Goal: Task Accomplishment & Management: Complete application form

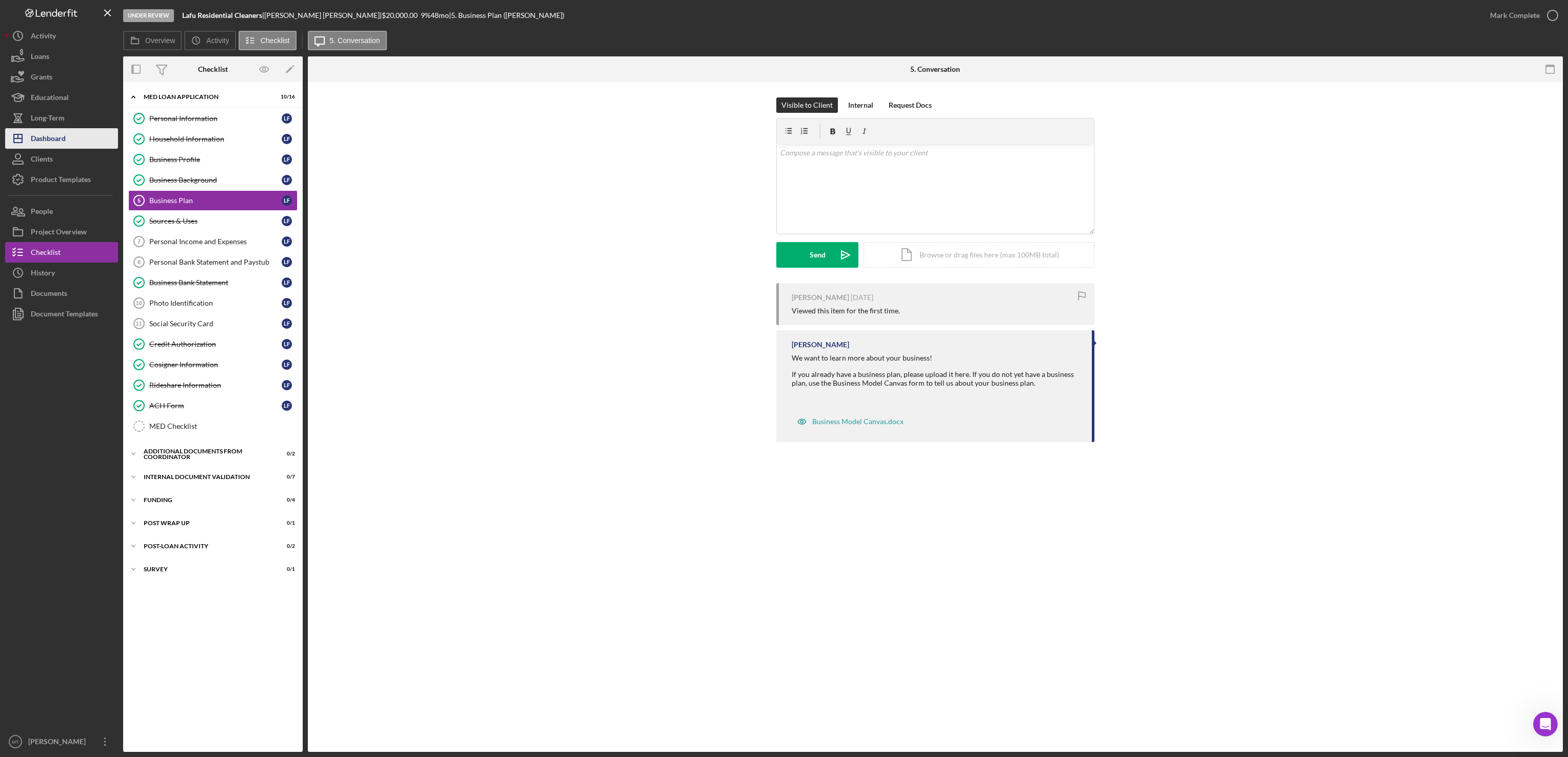
click at [50, 137] on div "Dashboard" at bounding box center [48, 139] width 35 height 23
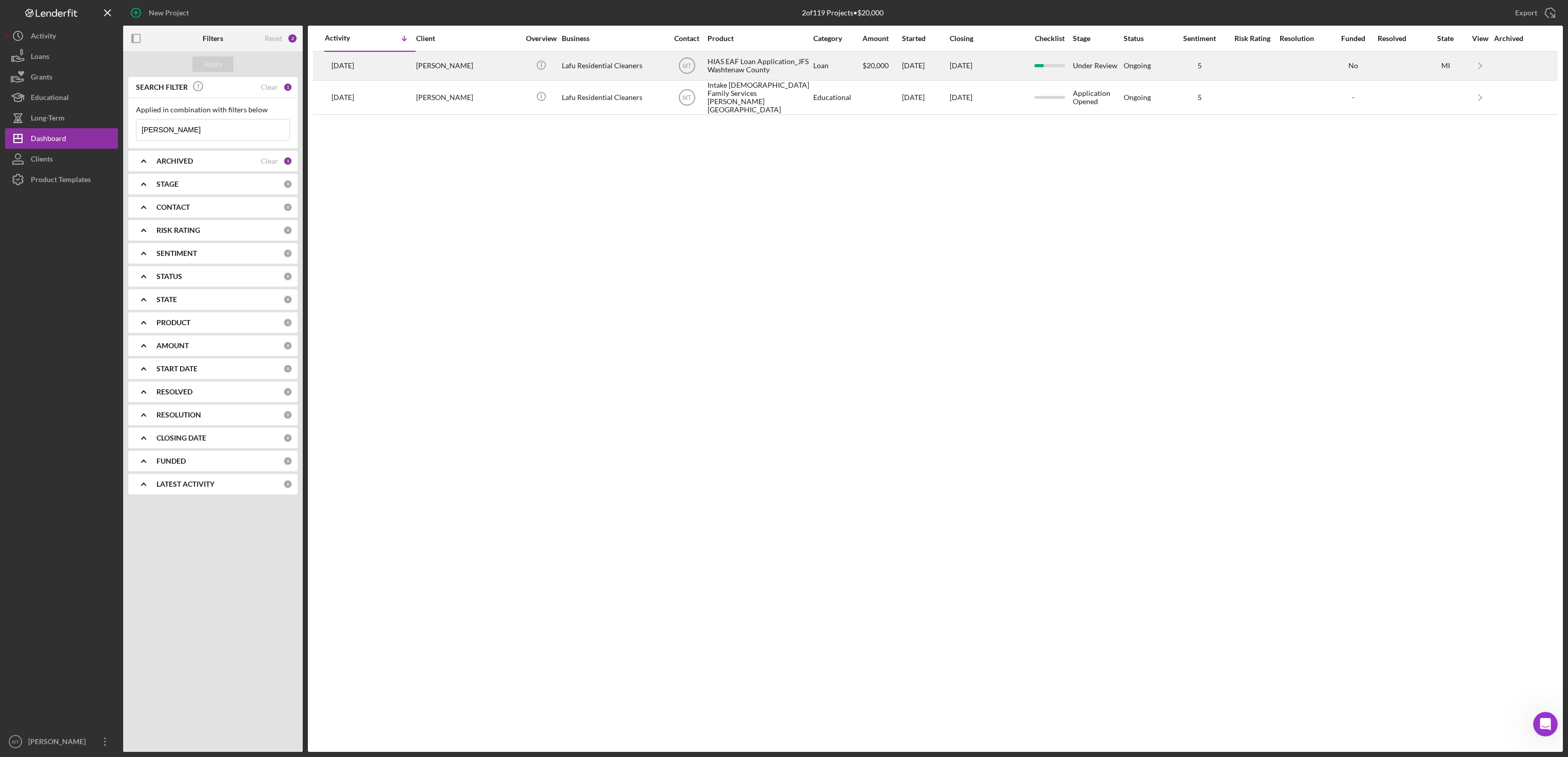
click at [729, 68] on div "HIAS EAF Loan Application_JFS Washtenaw County" at bounding box center [759, 66] width 103 height 27
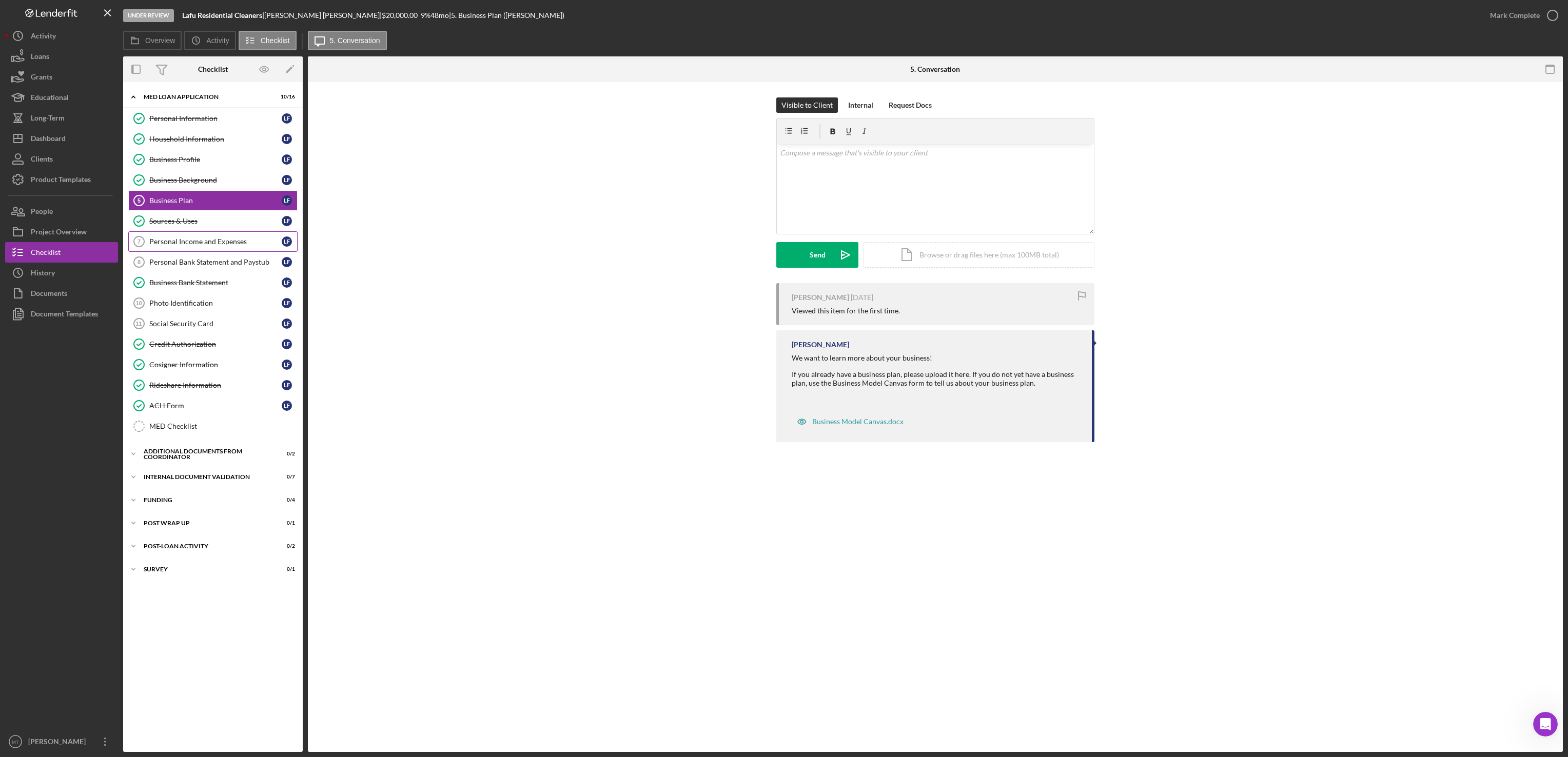
click at [220, 246] on div "Personal Income and Expenses" at bounding box center [215, 241] width 133 height 8
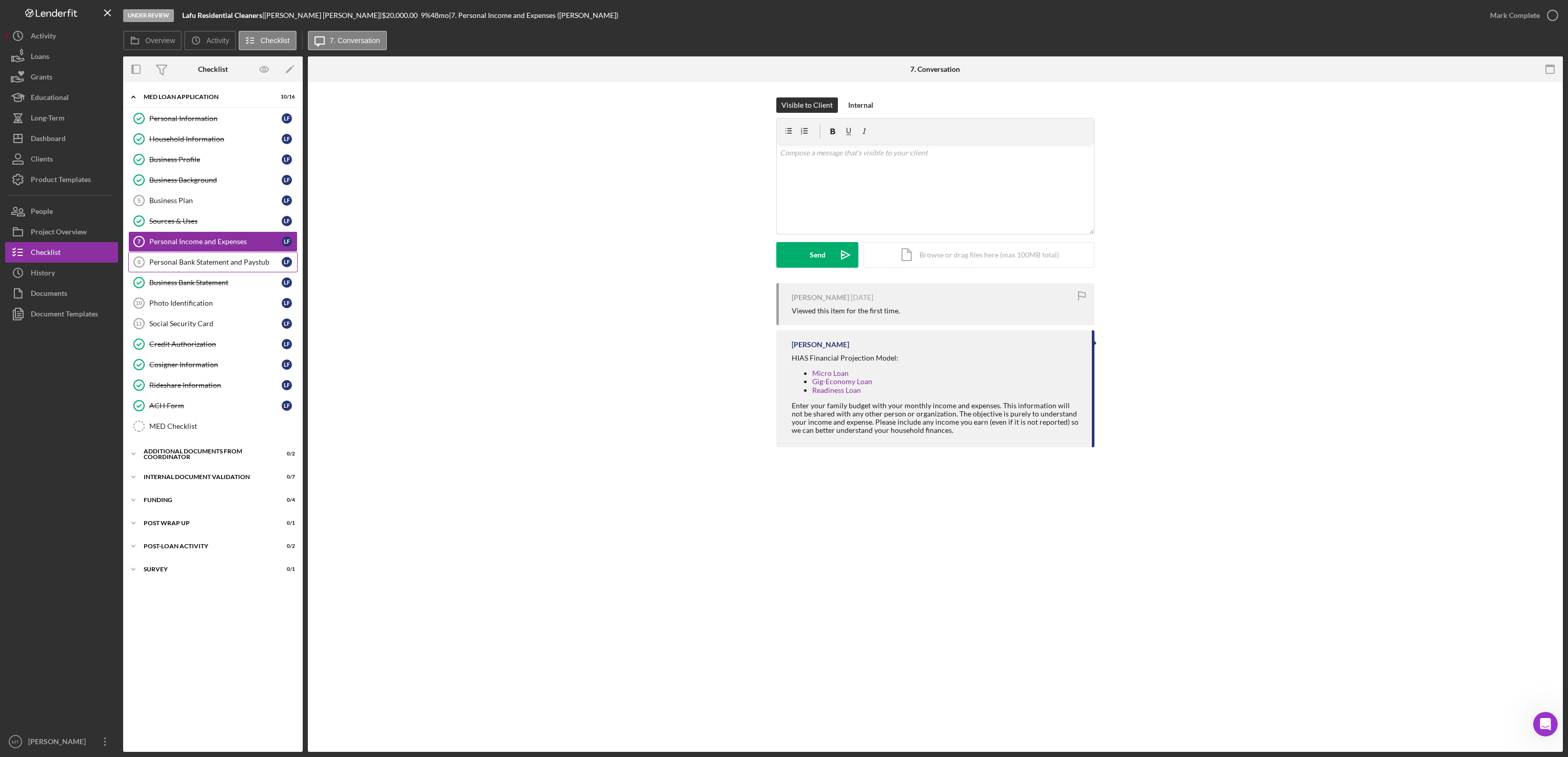
click at [197, 266] on div "Personal Bank Statement and Paystub" at bounding box center [215, 262] width 133 height 8
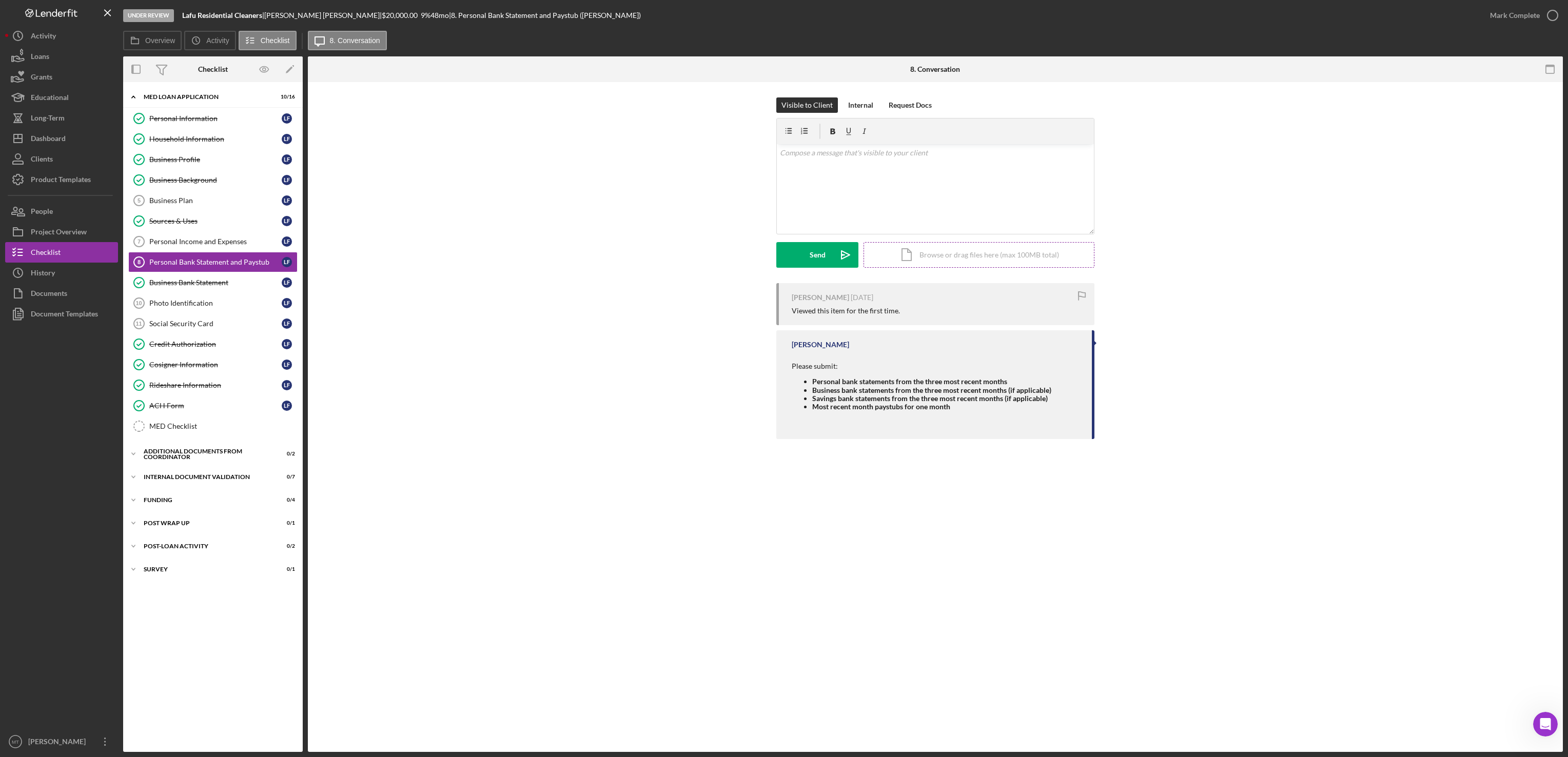
click at [990, 250] on div "Icon/Document Browse or drag files here (max 100MB total) Tap to choose files o…" at bounding box center [979, 255] width 231 height 26
click at [801, 246] on button "Upload Icon/Upload" at bounding box center [817, 255] width 82 height 26
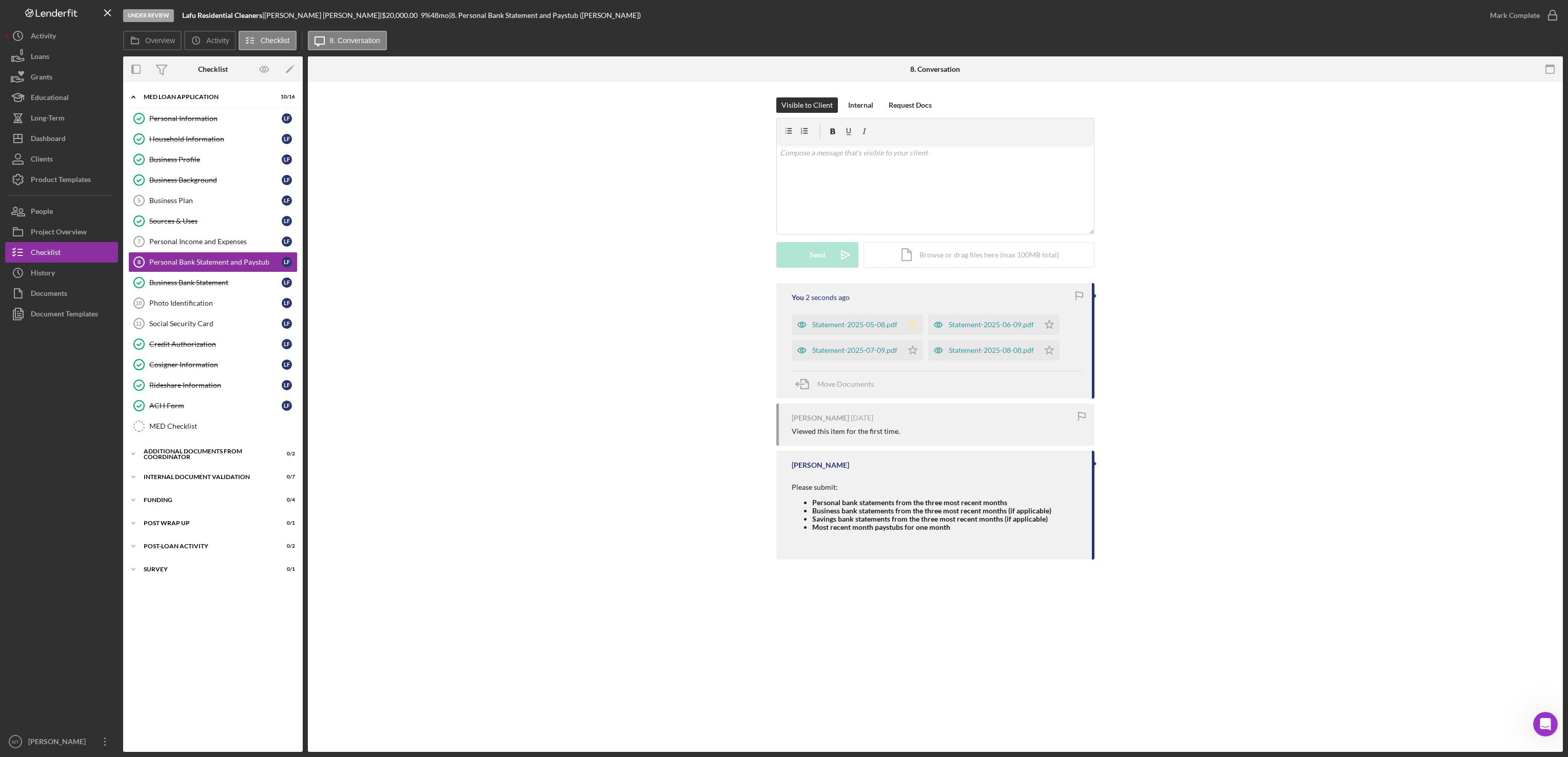
click at [913, 328] on polygon "button" at bounding box center [913, 324] width 9 height 8
click at [1045, 329] on polygon "button" at bounding box center [1049, 324] width 9 height 8
click at [1051, 324] on polygon "button" at bounding box center [1049, 324] width 9 height 8
click at [1051, 356] on icon "Icon/Star" at bounding box center [1049, 350] width 20 height 20
click at [1505, 15] on div "Mark Complete" at bounding box center [1514, 16] width 50 height 20
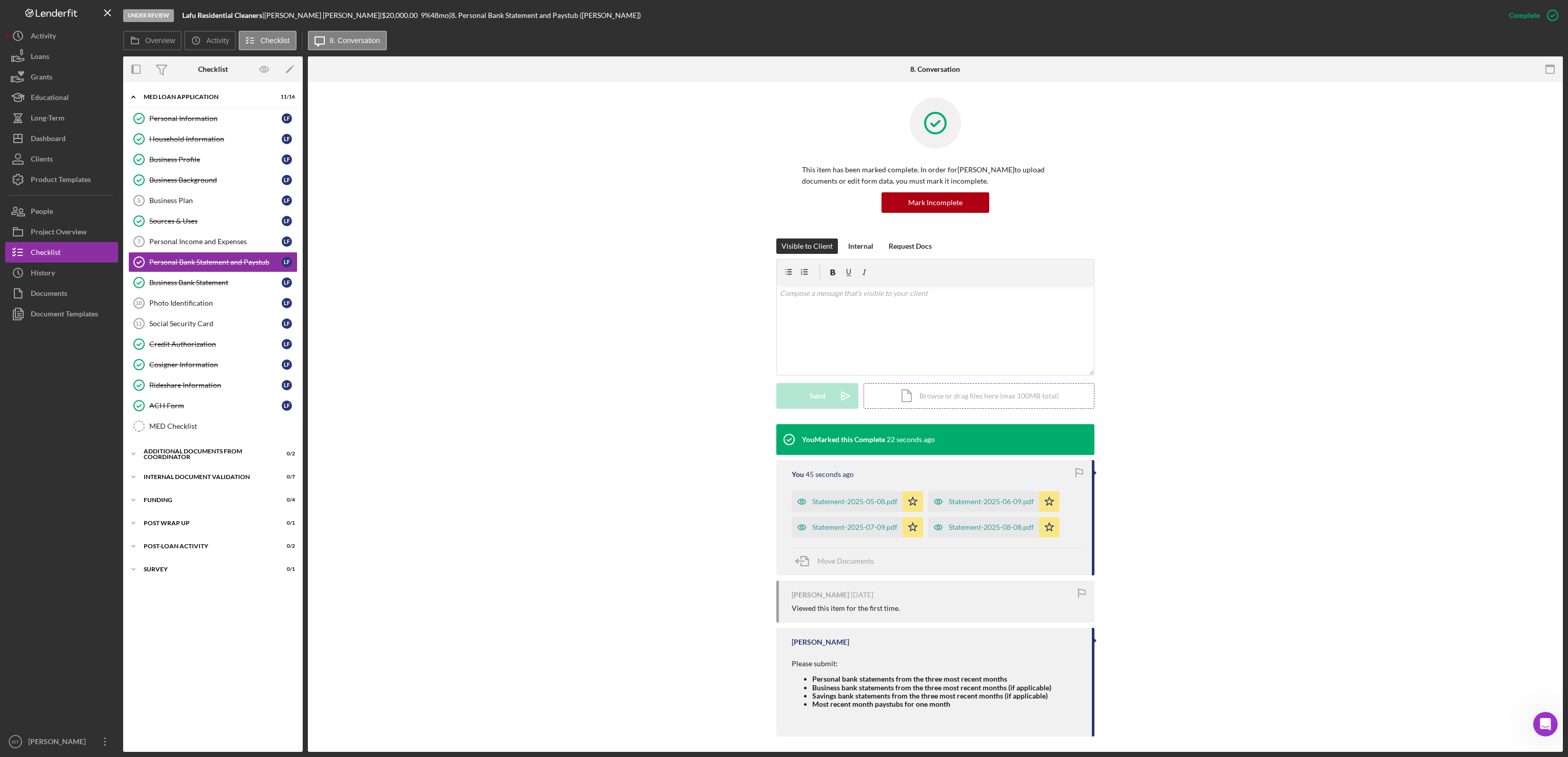
click at [956, 395] on div "Icon/Document Browse or drag files here (max 100MB total) Tap to choose files o…" at bounding box center [979, 396] width 231 height 26
click at [806, 402] on div "Upload" at bounding box center [817, 396] width 23 height 26
